Goal: Task Accomplishment & Management: Use online tool/utility

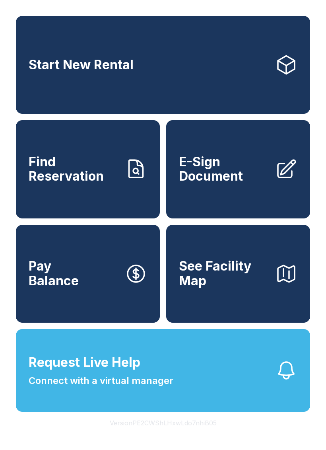
click at [216, 196] on link "E-Sign Document" at bounding box center [238, 169] width 144 height 98
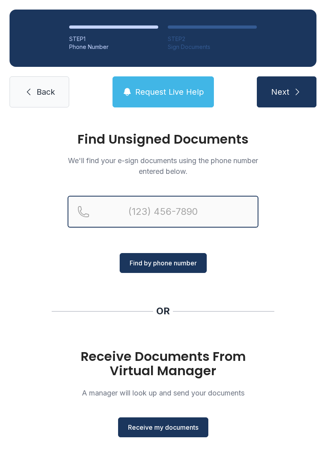
click at [165, 211] on input "Reservation phone number" at bounding box center [163, 212] width 191 height 32
type input "[PHONE_NUMBER]"
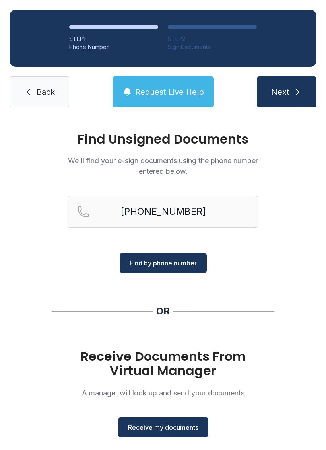
click at [194, 268] on button "Find by phone number" at bounding box center [163, 263] width 87 height 20
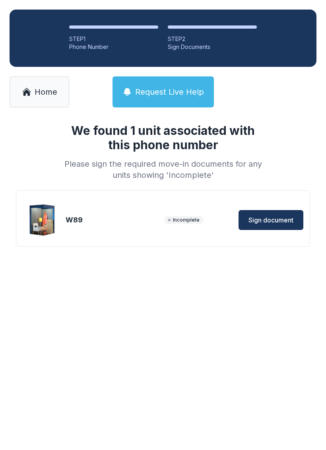
click at [265, 218] on span "Sign document" at bounding box center [271, 220] width 45 height 10
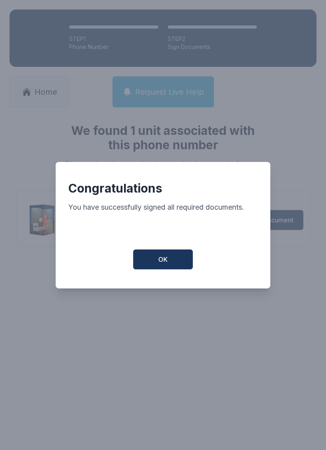
click at [163, 264] on span "OK" at bounding box center [163, 260] width 10 height 10
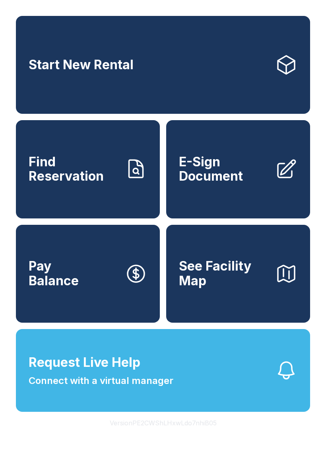
click at [287, 172] on icon at bounding box center [286, 169] width 22 height 22
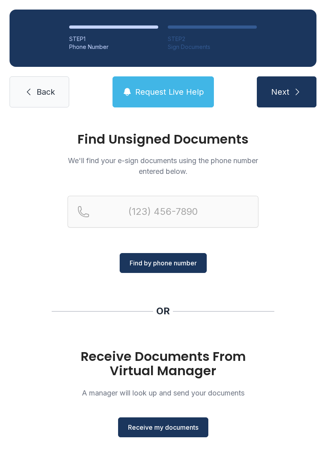
click at [165, 436] on button "Receive my documents" at bounding box center [163, 427] width 90 height 20
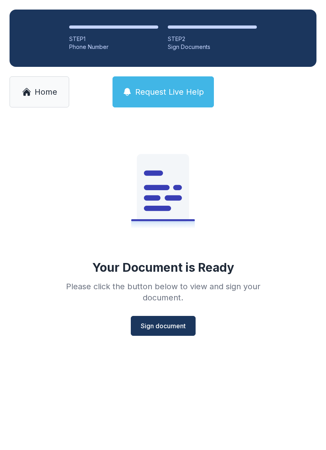
click at [163, 325] on span "Sign document" at bounding box center [163, 326] width 45 height 10
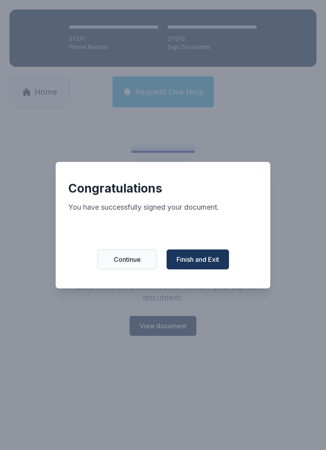
click at [131, 261] on span "Continue" at bounding box center [127, 260] width 27 height 10
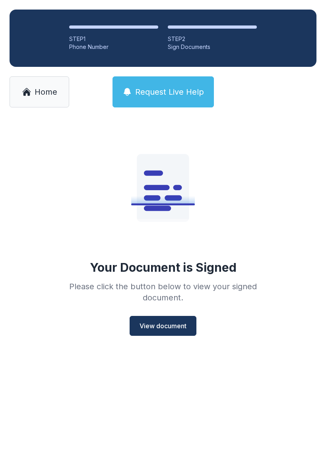
click at [172, 321] on span "View document" at bounding box center [163, 326] width 47 height 10
click at [173, 321] on span "View document" at bounding box center [163, 326] width 47 height 10
click at [158, 321] on span "View document" at bounding box center [163, 326] width 47 height 10
click at [47, 86] on link "Home" at bounding box center [40, 91] width 60 height 31
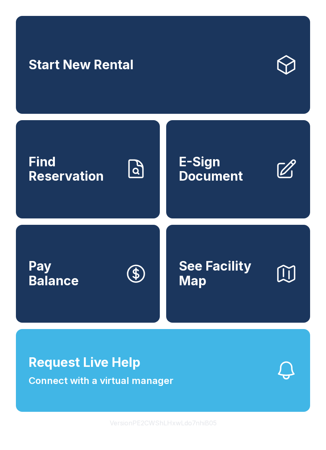
click at [136, 408] on button "Request Live Help Connect with a virtual manager" at bounding box center [163, 370] width 294 height 83
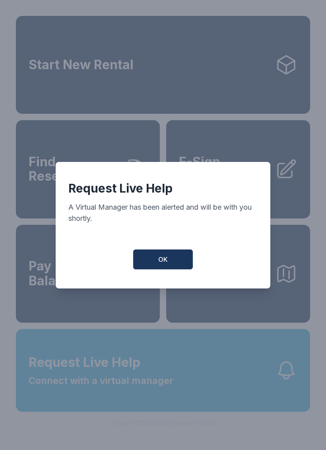
click at [144, 252] on div "Request Live Help A Virtual Manager has been alerted and will be with you short…" at bounding box center [163, 225] width 215 height 126
click at [165, 264] on span "OK" at bounding box center [163, 260] width 10 height 10
